Goal: Contribute content

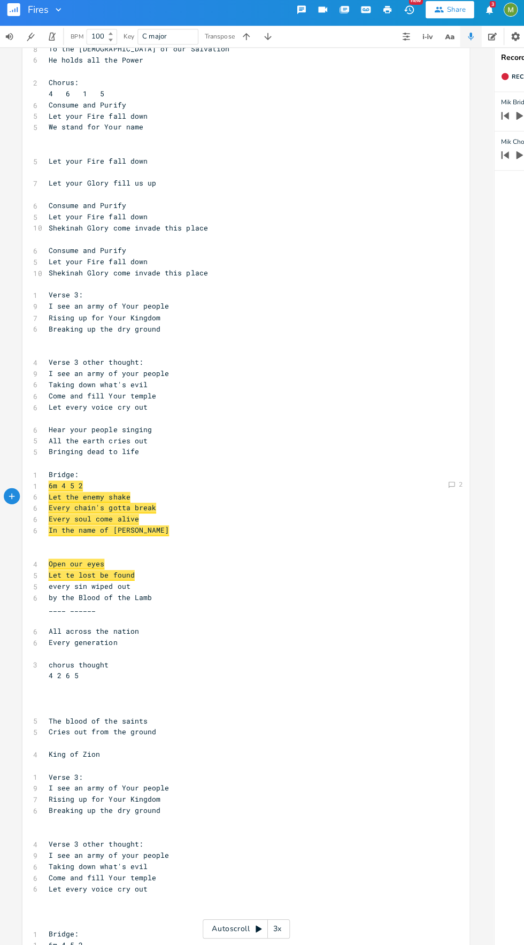
scroll to position [150, 0]
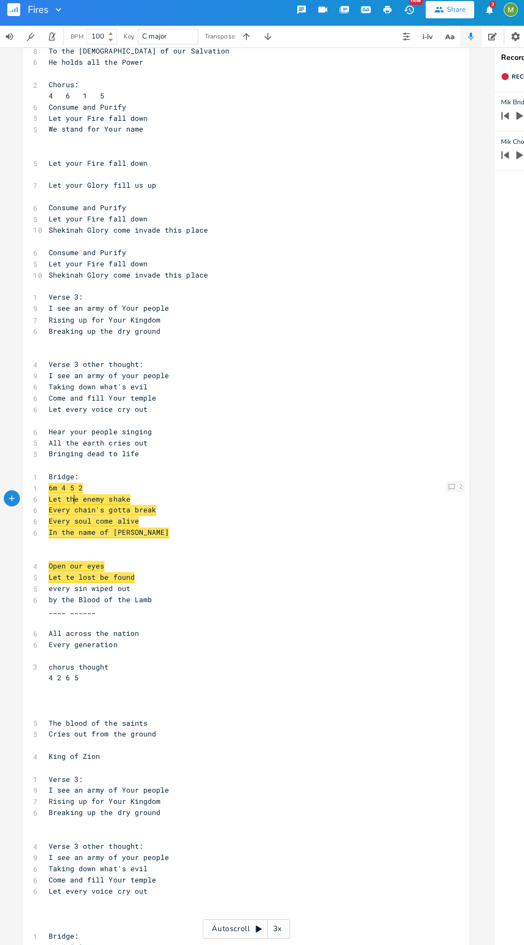
click at [447, 486] on icon at bounding box center [450, 489] width 6 height 6
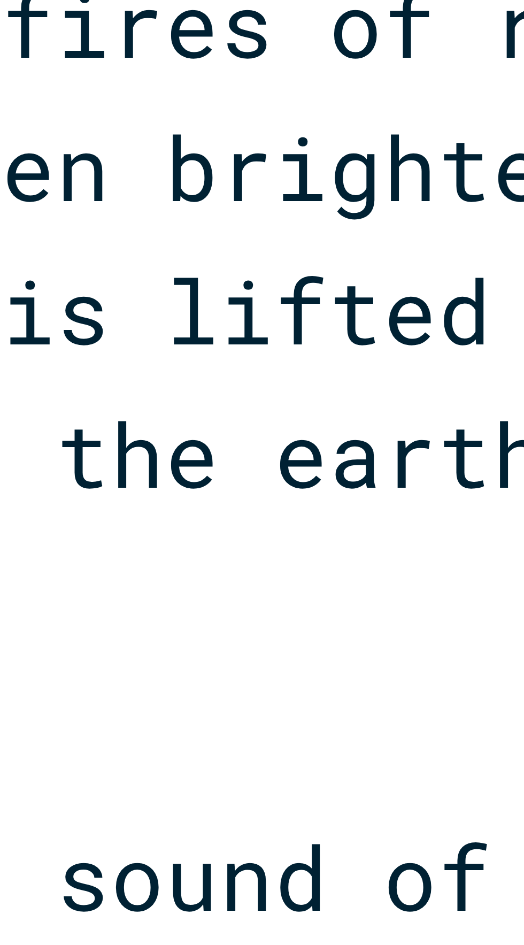
scroll to position [13, 0]
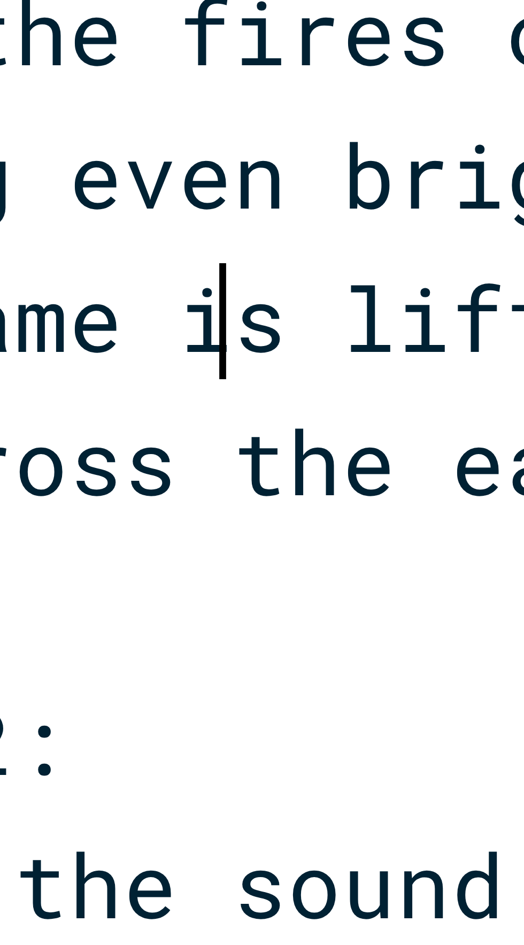
click at [95, 135] on span "Your name is lifted higher" at bounding box center [105, 140] width 111 height 10
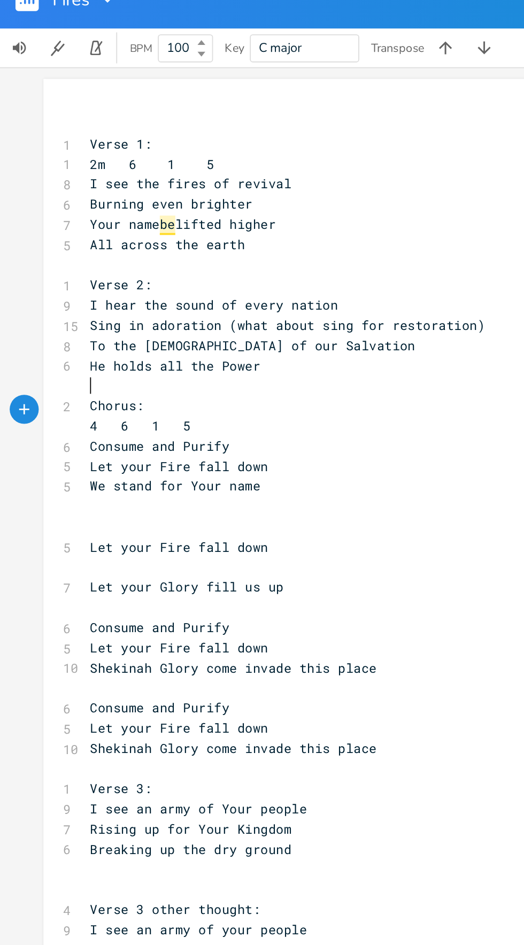
type textarea "be"
